Goal: Information Seeking & Learning: Learn about a topic

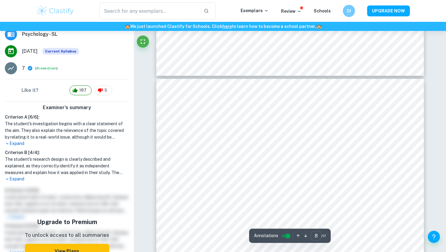
scroll to position [2715, 0]
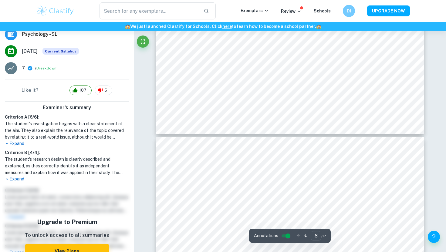
type input "7"
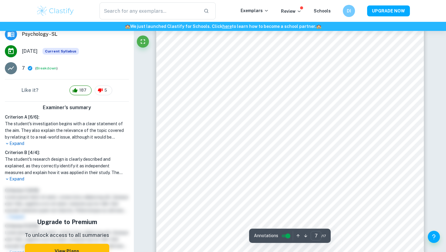
scroll to position [2522, 0]
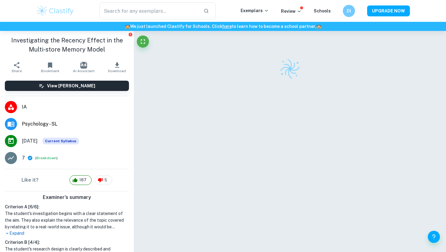
scroll to position [31, 0]
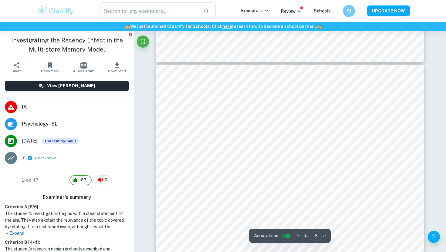
type input "7"
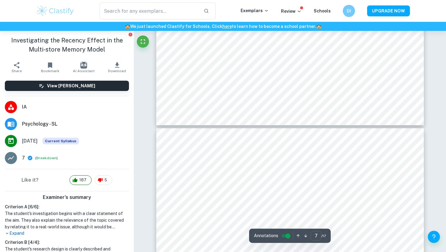
scroll to position [2559, 0]
